Goal: Task Accomplishment & Management: Use online tool/utility

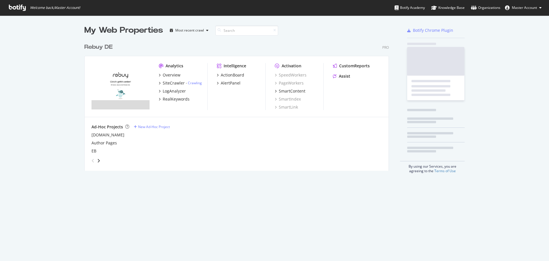
scroll to position [130, 305]
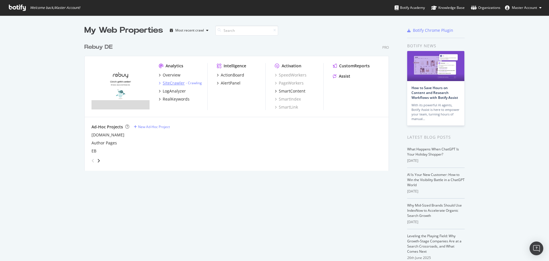
click at [169, 85] on div "SiteCrawler" at bounding box center [174, 83] width 22 height 6
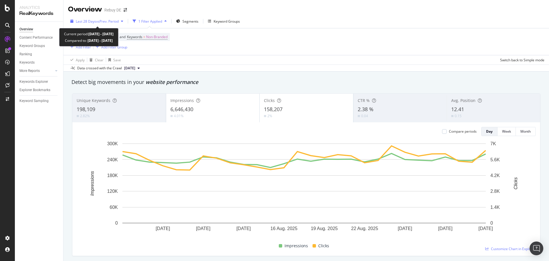
click at [102, 23] on span "vs Prev. Period" at bounding box center [107, 21] width 23 height 5
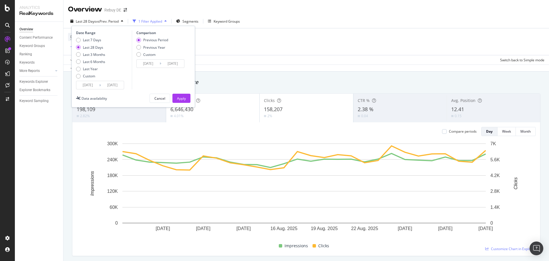
click at [87, 83] on input "2025/08/04" at bounding box center [87, 85] width 23 height 8
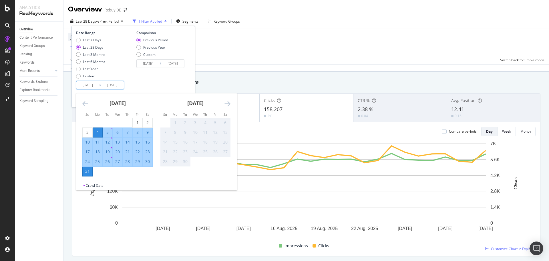
click at [83, 107] on icon "Move backward to switch to the previous month." at bounding box center [85, 103] width 6 height 7
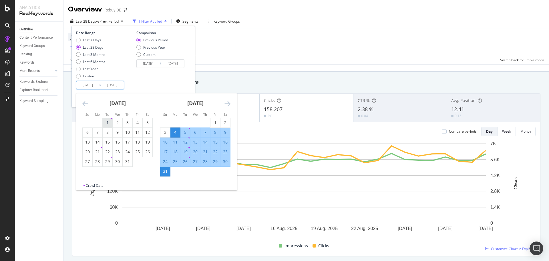
click at [104, 124] on div "1" at bounding box center [108, 123] width 10 height 6
type input "2025/07/01"
type input "2025/04/30"
type input "2025/06/30"
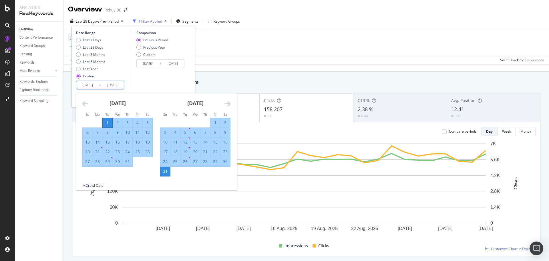
click at [168, 173] on div "31" at bounding box center [165, 171] width 10 height 6
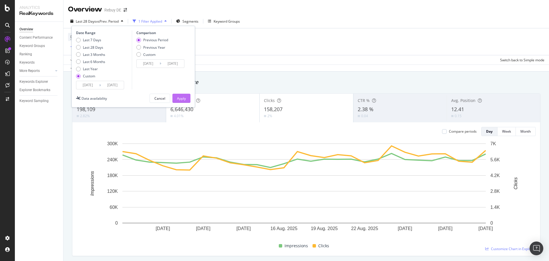
click at [178, 96] on div "Apply" at bounding box center [181, 98] width 9 height 5
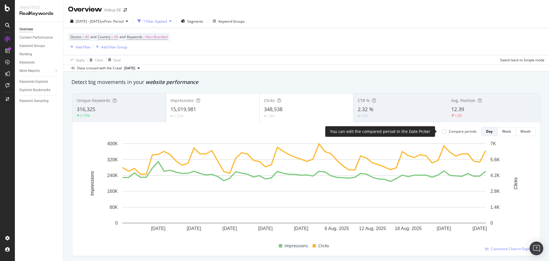
click at [468, 133] on div "Compare periods" at bounding box center [463, 131] width 28 height 5
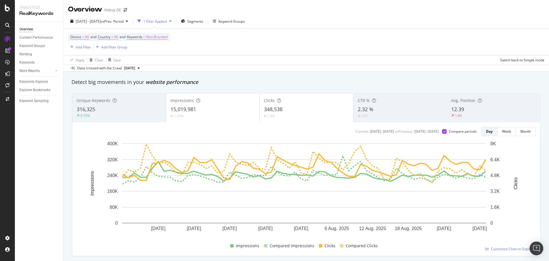
click at [189, 112] on div "15,019,981" at bounding box center [212, 109] width 85 height 7
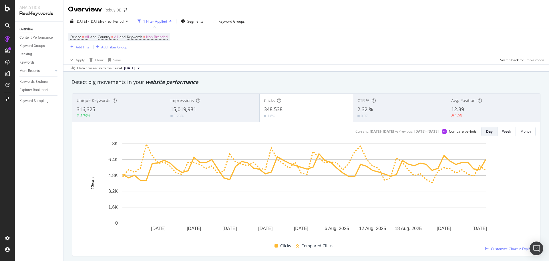
click at [76, 134] on div "Current: 2025 Jul. 1st - 2025 Aug. 31st vs Previous : 2025 Apr. 30th - 2025 Jun…" at bounding box center [306, 188] width 468 height 133
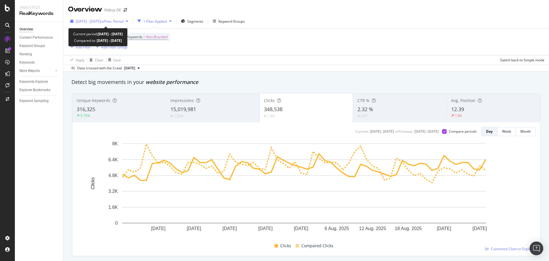
click at [124, 20] on span "vs Prev. Period" at bounding box center [112, 21] width 23 height 5
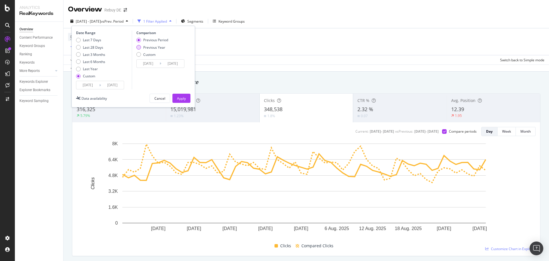
click at [157, 47] on div "Previous Year" at bounding box center [154, 47] width 22 height 5
type input "2024/07/02"
type input "[DATE]"
click at [186, 97] on button "Apply" at bounding box center [181, 98] width 18 height 9
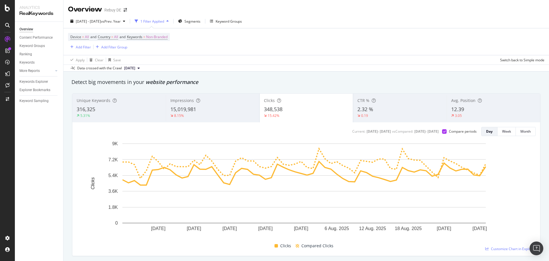
click at [453, 112] on span "12.39" at bounding box center [457, 109] width 13 height 7
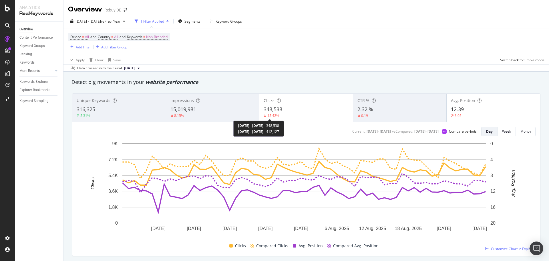
click at [273, 113] on div "15.42%" at bounding box center [273, 115] width 12 height 5
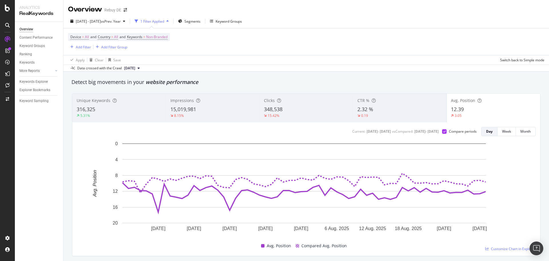
click at [269, 108] on span "348,538" at bounding box center [273, 109] width 19 height 7
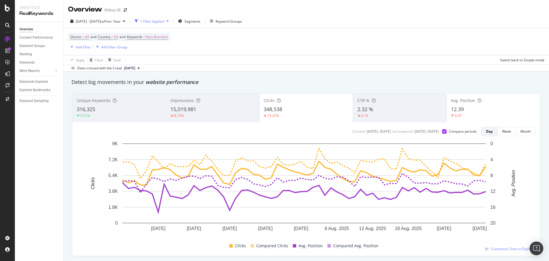
click at [453, 109] on span "12.39" at bounding box center [457, 109] width 13 height 7
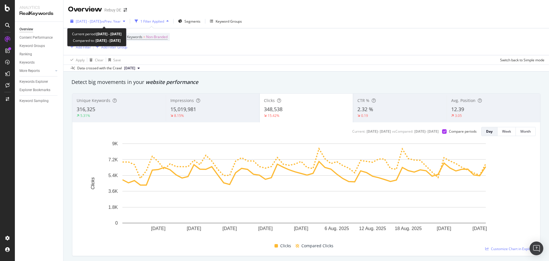
click at [93, 20] on span "2025 Jul. 1st - Aug. 31st" at bounding box center [88, 21] width 25 height 5
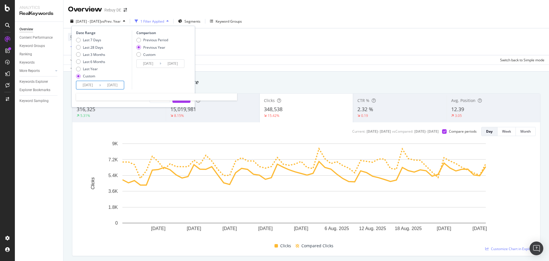
click at [86, 82] on input "2025/07/01" at bounding box center [87, 85] width 23 height 8
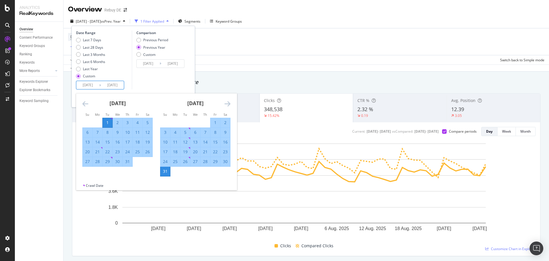
click at [86, 101] on icon "Move backward to switch to the previous month." at bounding box center [85, 103] width 6 height 7
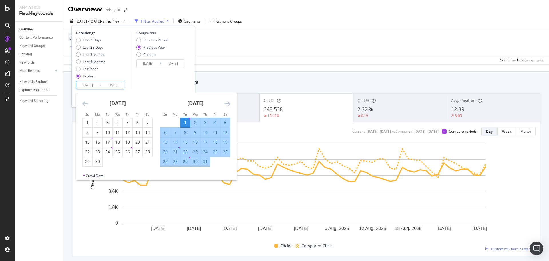
click at [86, 101] on icon "Move backward to switch to the previous month." at bounding box center [85, 103] width 6 height 7
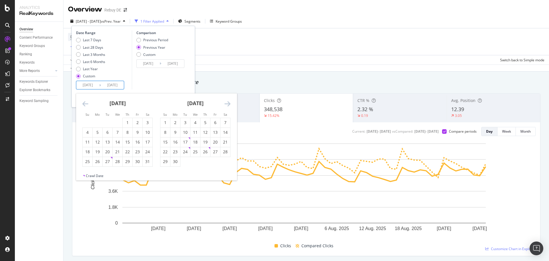
click at [86, 101] on icon "Move backward to switch to the previous month." at bounding box center [85, 103] width 6 height 7
click at [115, 122] on div "1" at bounding box center [118, 123] width 10 height 6
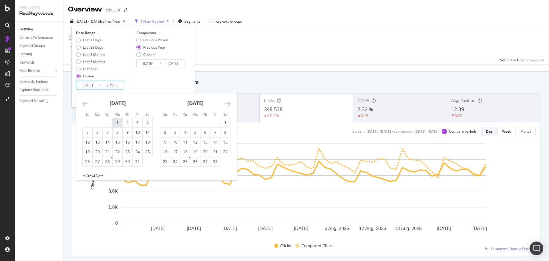
type input "[DATE]"
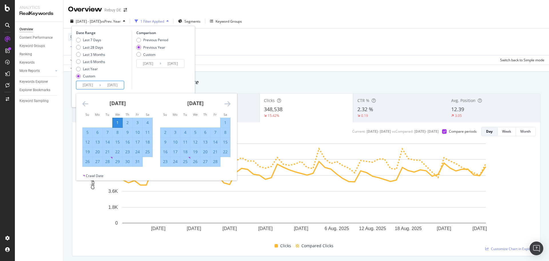
click at [226, 103] on icon "Move forward to switch to the next month." at bounding box center [227, 103] width 6 height 7
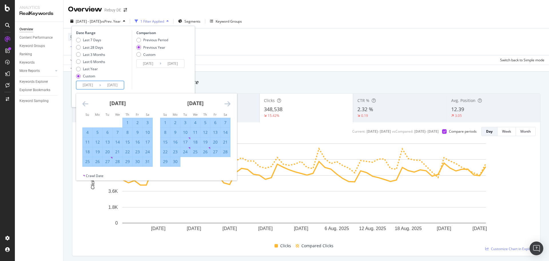
click at [226, 103] on icon "Move forward to switch to the next month." at bounding box center [227, 103] width 6 height 7
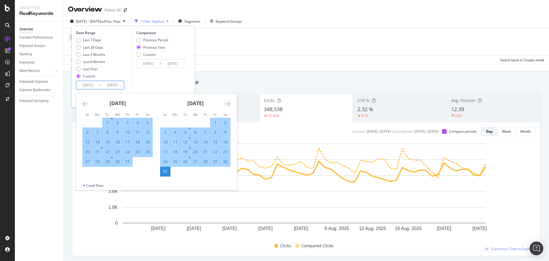
click at [226, 103] on icon "Move forward to switch to the next month." at bounding box center [227, 103] width 6 height 7
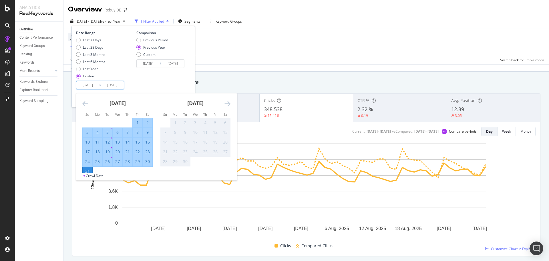
click at [226, 103] on icon "Move forward to switch to the next month." at bounding box center [227, 103] width 6 height 7
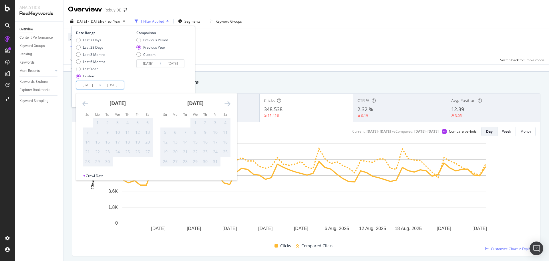
click at [81, 100] on div "September 2025 1 2 3 4 5 6 7 8 9 10 11 12 13 14 15 16 17 18 19 20 21 22 23 24 2…" at bounding box center [118, 129] width 78 height 73
click at [84, 103] on icon "Move backward to switch to the previous month." at bounding box center [85, 103] width 6 height 7
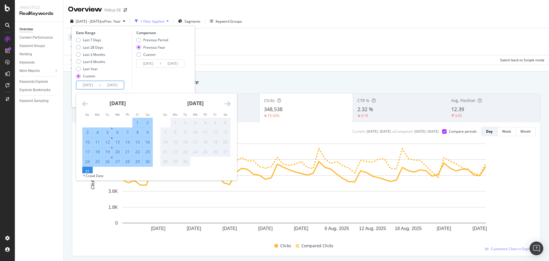
click at [165, 78] on div "Comparison Previous Period Previous Year Custom 2024/01/03 Navigate forward to …" at bounding box center [159, 59] width 54 height 59
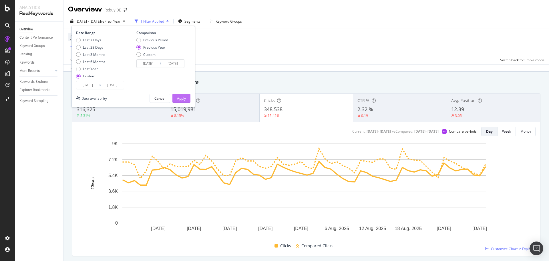
click at [187, 101] on button "Apply" at bounding box center [181, 98] width 18 height 9
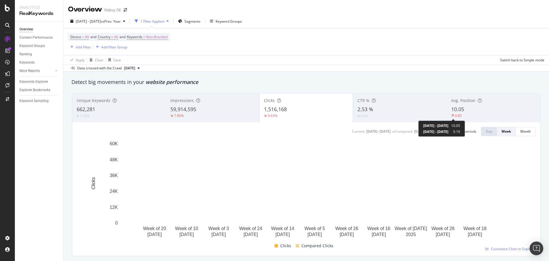
click at [456, 114] on div "0.85" at bounding box center [458, 115] width 7 height 5
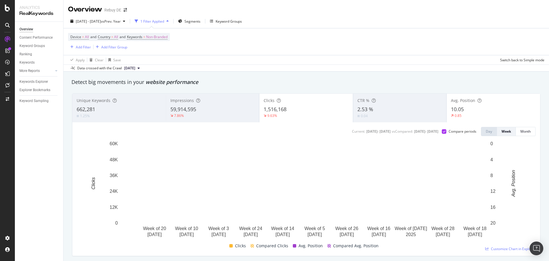
click at [279, 111] on span "1,516,168" at bounding box center [275, 109] width 23 height 7
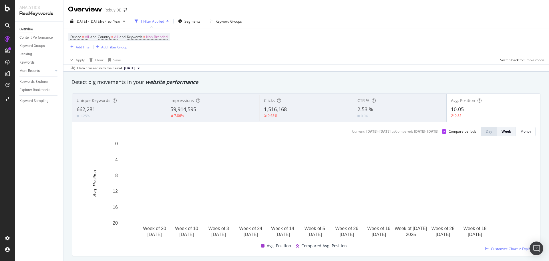
click at [273, 108] on span "1,516,168" at bounding box center [275, 109] width 23 height 7
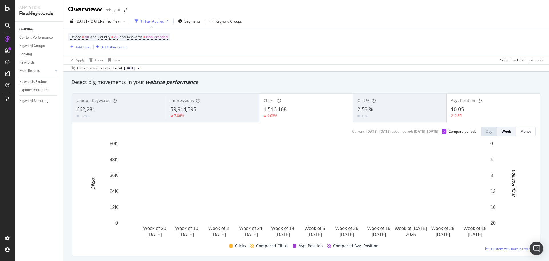
click at [273, 108] on span "1,516,168" at bounding box center [275, 109] width 23 height 7
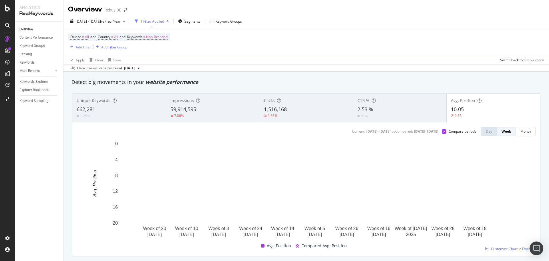
click at [469, 101] on span "Avg. Position" at bounding box center [463, 100] width 24 height 5
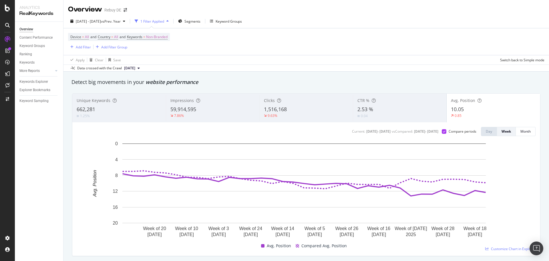
click at [279, 100] on div "Clicks" at bounding box center [306, 101] width 85 height 6
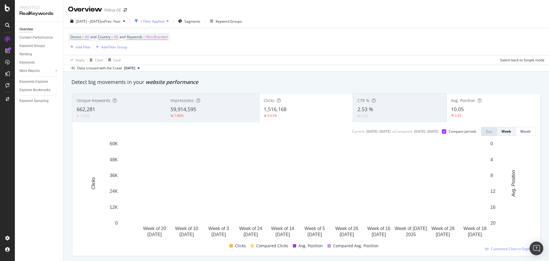
click at [458, 106] on span "10.05" at bounding box center [457, 109] width 13 height 7
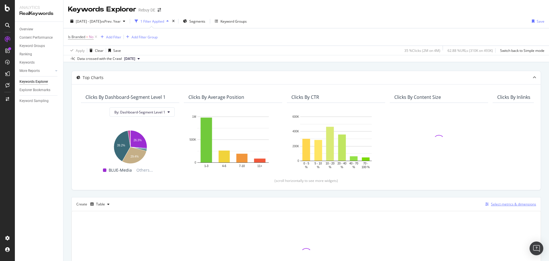
click at [497, 203] on div "Select metrics & dimensions" at bounding box center [513, 203] width 45 height 5
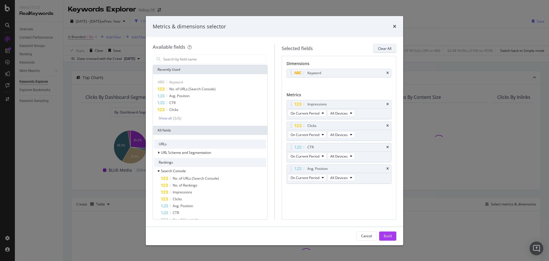
click at [391, 48] on button "Clear All" at bounding box center [384, 48] width 23 height 9
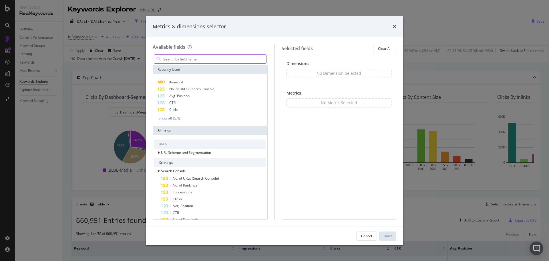
click at [185, 63] on input "modal" at bounding box center [215, 59] width 104 height 9
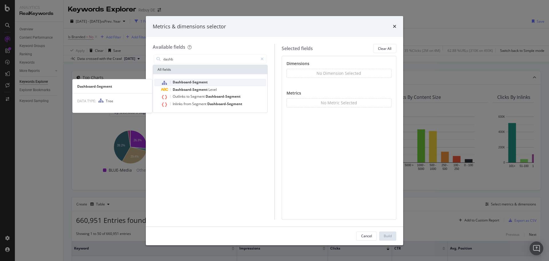
click at [192, 86] on div "Dashboard-Segment" at bounding box center [213, 82] width 105 height 7
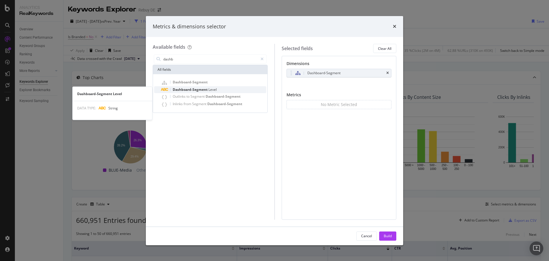
click at [210, 89] on span "Level" at bounding box center [212, 89] width 8 height 5
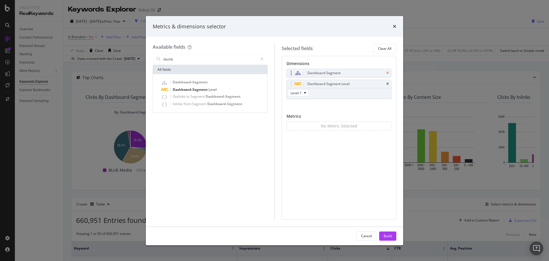
click at [387, 73] on icon "times" at bounding box center [387, 72] width 3 height 3
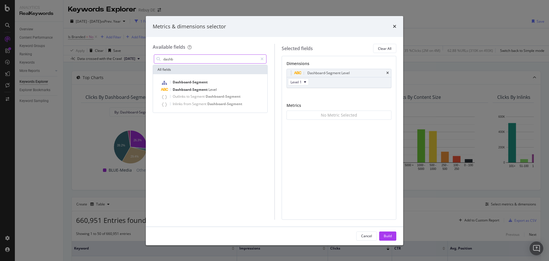
click at [242, 56] on input "dashb" at bounding box center [210, 59] width 95 height 9
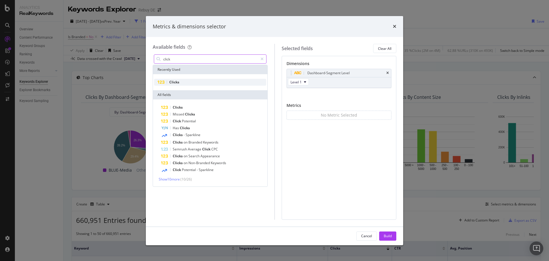
type input "click"
click at [213, 84] on div "Clicks" at bounding box center [210, 82] width 112 height 7
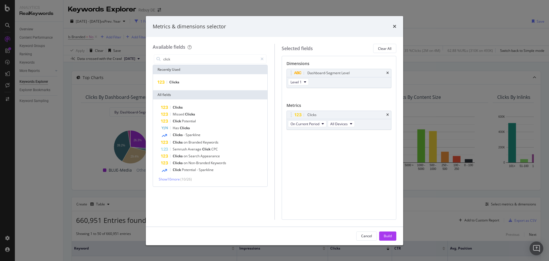
click at [395, 235] on button "Build" at bounding box center [387, 235] width 17 height 9
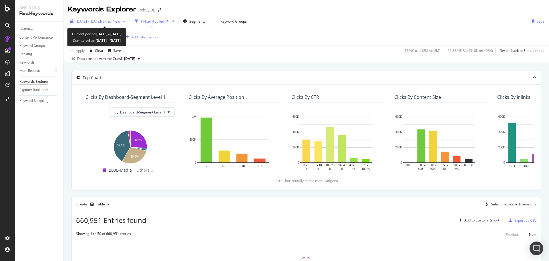
click at [96, 21] on span "[DATE] - [DATE]" at bounding box center [88, 21] width 25 height 5
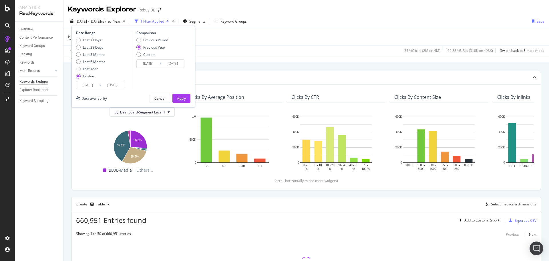
click at [96, 84] on input "[DATE]" at bounding box center [87, 85] width 23 height 8
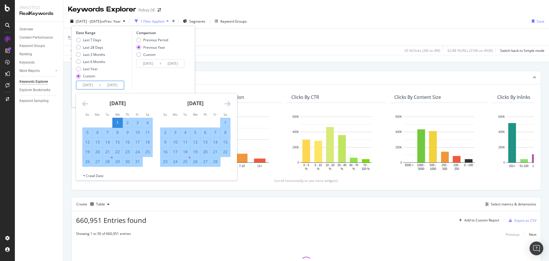
click at [227, 104] on icon "Move forward to switch to the next month." at bounding box center [227, 103] width 6 height 7
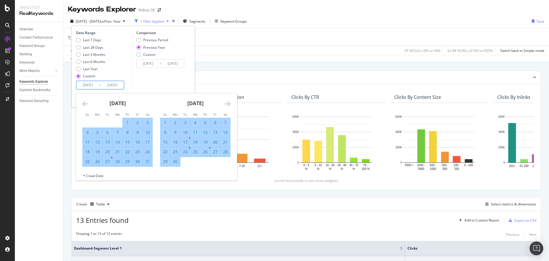
click at [170, 122] on div "1" at bounding box center [165, 123] width 10 height 6
type input "[DATE]"
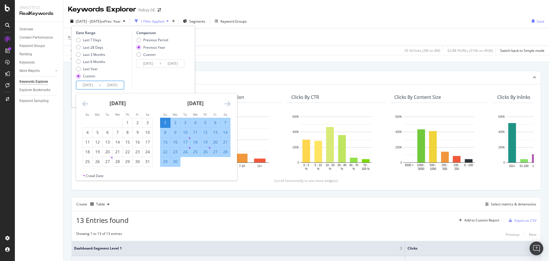
click at [179, 73] on div "Comparison Previous Period Previous Year Custom [DATE] Navigate forward to inte…" at bounding box center [159, 59] width 54 height 59
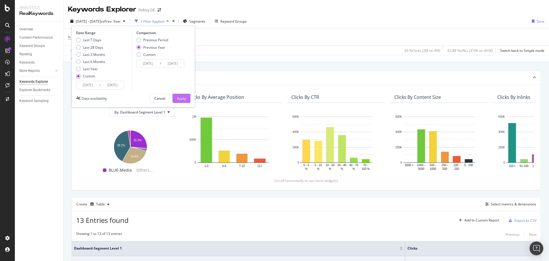
click at [186, 96] on button "Apply" at bounding box center [181, 98] width 18 height 9
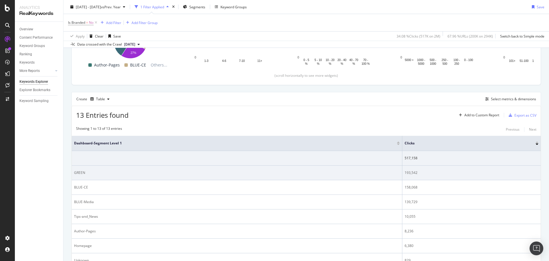
scroll to position [114, 0]
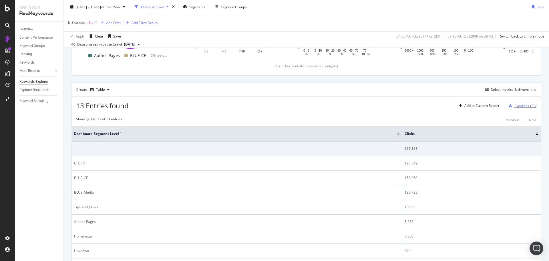
click at [513, 108] on div "Export as CSV" at bounding box center [521, 105] width 30 height 9
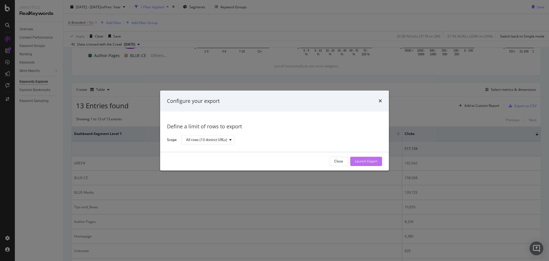
click at [365, 157] on div "Launch Export" at bounding box center [366, 161] width 23 height 9
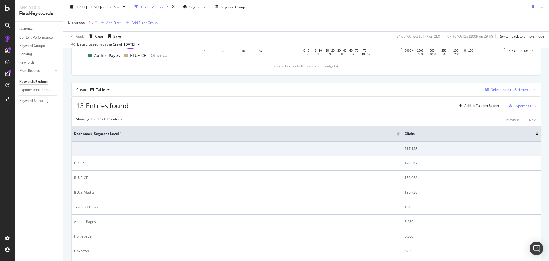
click at [508, 91] on div "Select metrics & dimensions" at bounding box center [513, 89] width 45 height 5
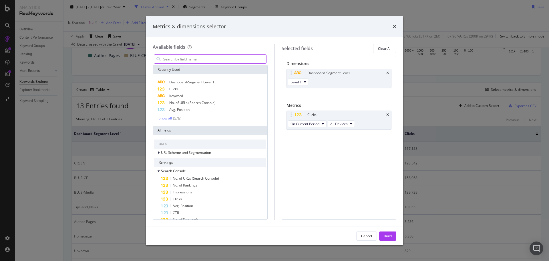
click at [181, 57] on input "modal" at bounding box center [215, 59] width 104 height 9
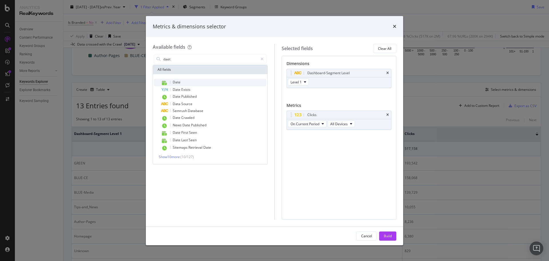
type input "daet"
click at [179, 82] on span "Date" at bounding box center [177, 81] width 8 height 5
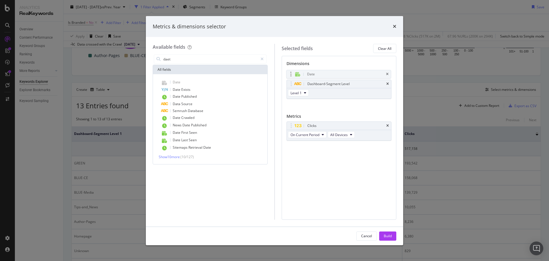
drag, startPoint x: 291, startPoint y: 93, endPoint x: 291, endPoint y: 73, distance: 20.3
click at [291, 73] on body "Analytics RealKeywords Overview Content Performance Keyword Groups Ranking Keyw…" at bounding box center [274, 130] width 549 height 261
click at [384, 234] on div "Build" at bounding box center [388, 235] width 8 height 5
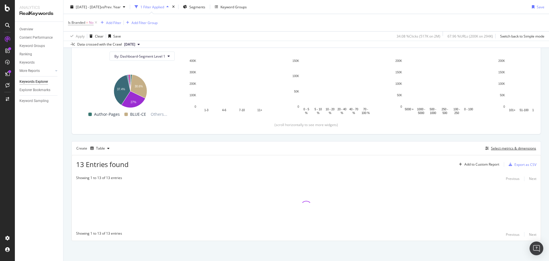
scroll to position [56, 0]
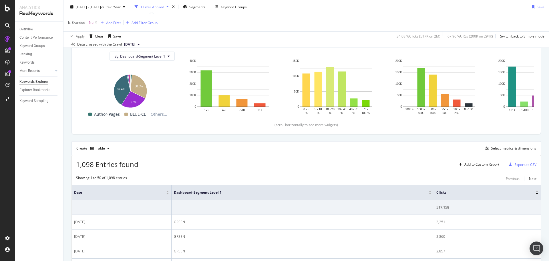
click at [166, 191] on div at bounding box center [167, 190] width 3 height 1
click at [514, 164] on div "Export as CSV" at bounding box center [525, 164] width 22 height 5
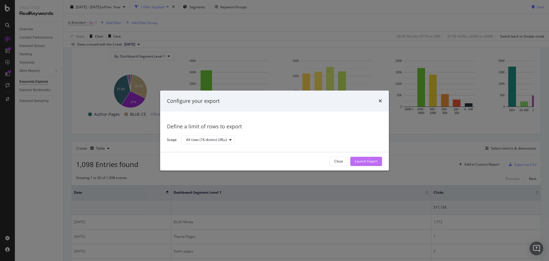
click at [367, 161] on div "Launch Export" at bounding box center [366, 161] width 23 height 5
